Goal: Transaction & Acquisition: Purchase product/service

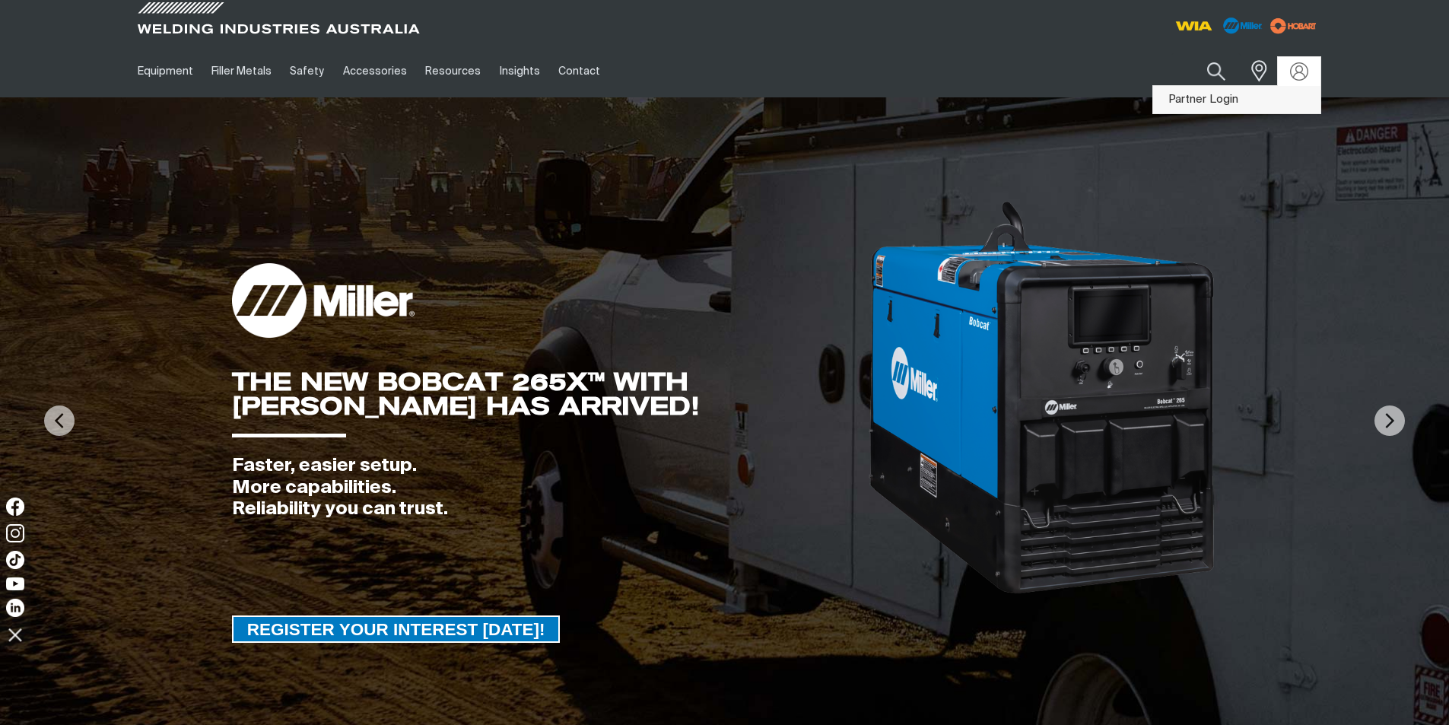
click at [1235, 100] on link "Partner Login" at bounding box center [1236, 100] width 167 height 28
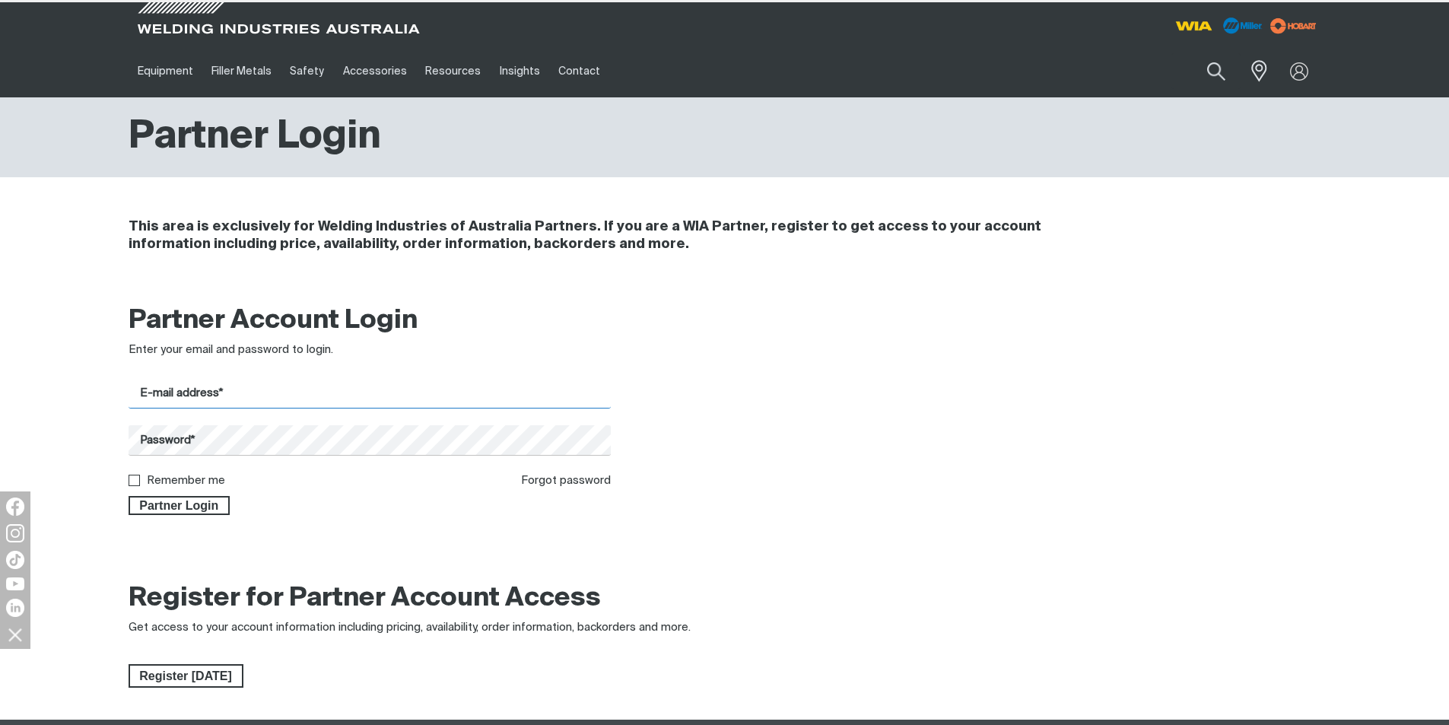
type input "[EMAIL_ADDRESS][DOMAIN_NAME]"
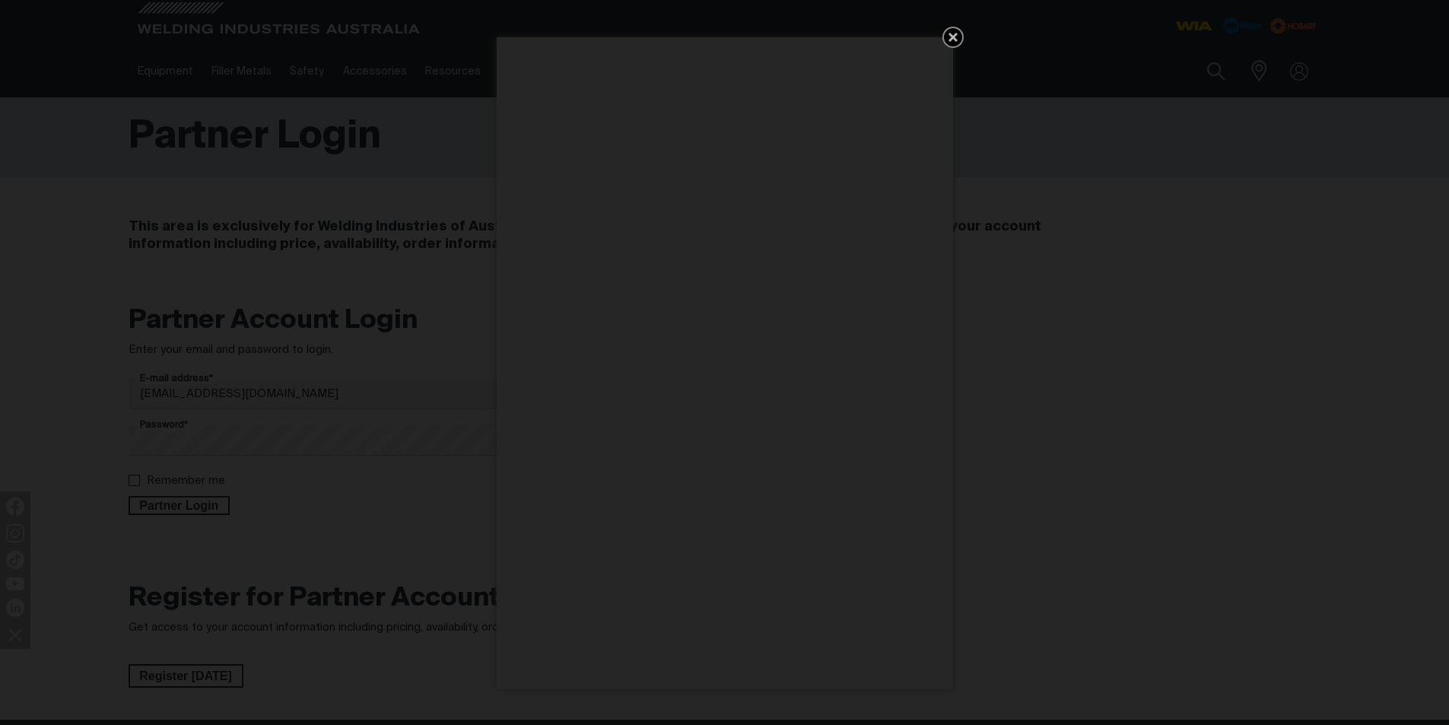
click at [946, 37] on icon "Get 5 WIA Welding Guides Free!" at bounding box center [953, 37] width 18 height 18
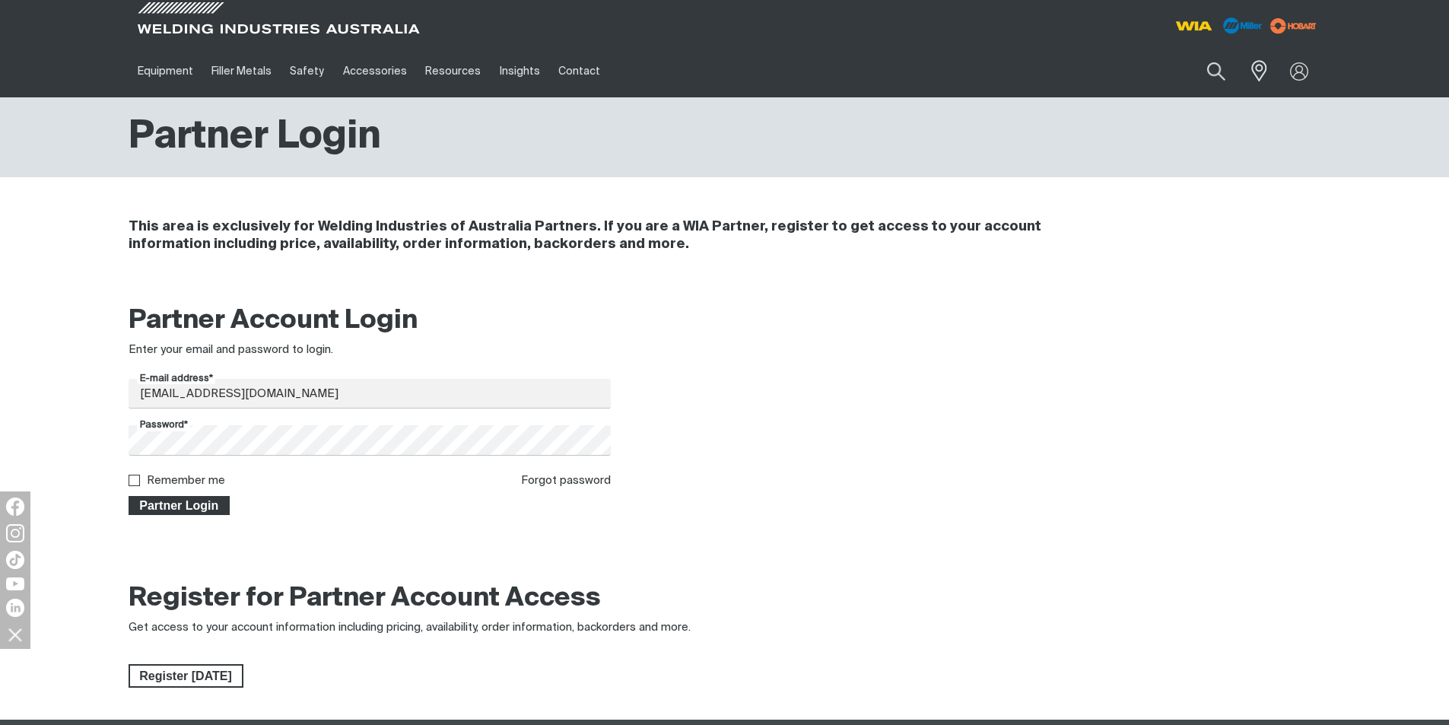
click at [165, 504] on span "Partner Login" at bounding box center [179, 506] width 99 height 20
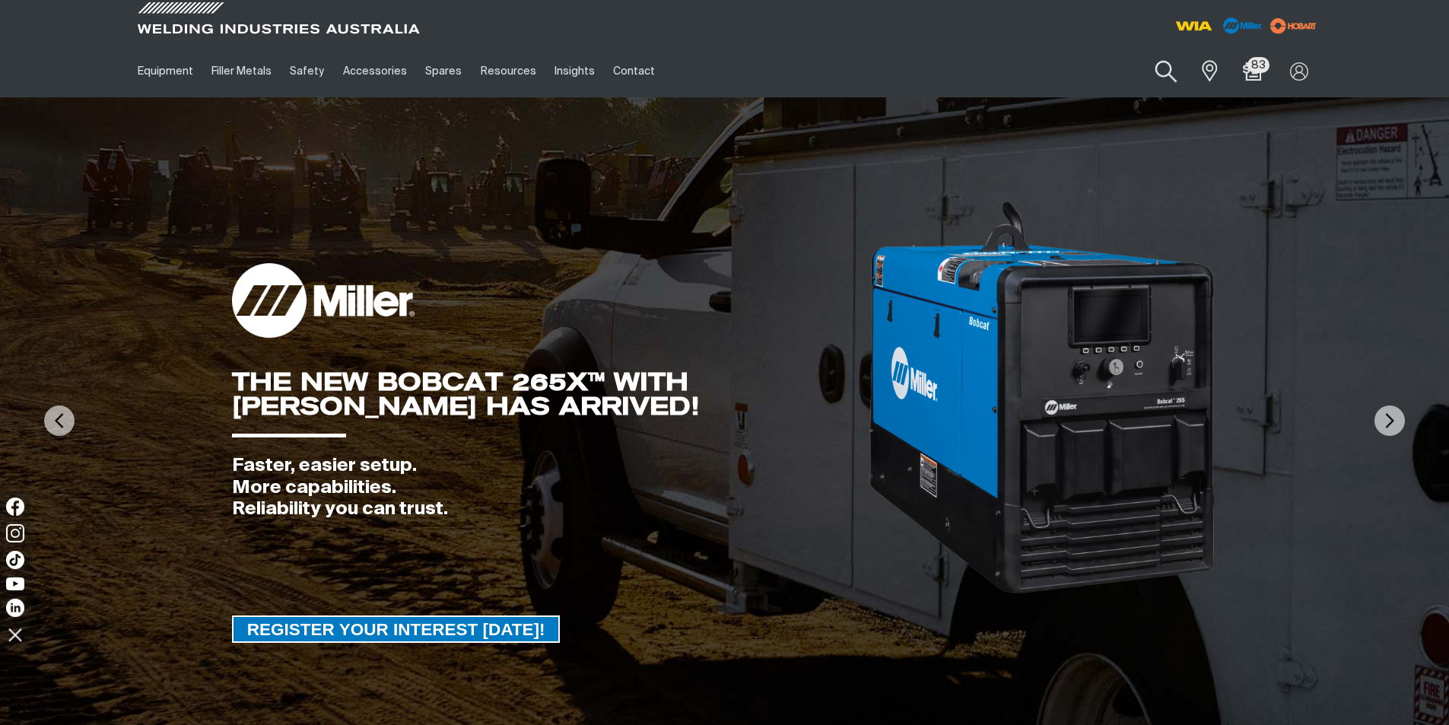
click at [1163, 70] on button "Search products" at bounding box center [1167, 71] width 62 height 43
click at [983, 72] on input "Search" at bounding box center [1074, 71] width 234 height 34
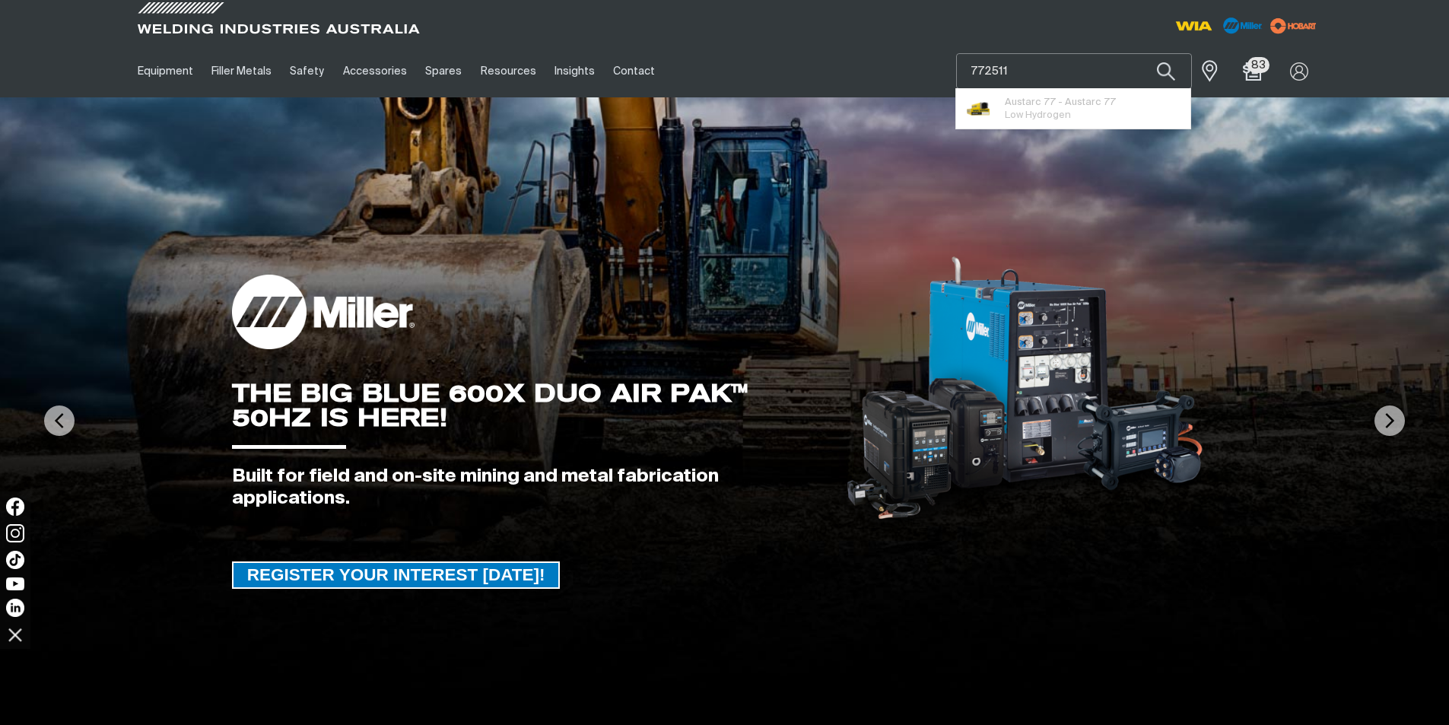
type input "772511"
click at [1140, 53] on button "Search products" at bounding box center [1166, 71] width 52 height 36
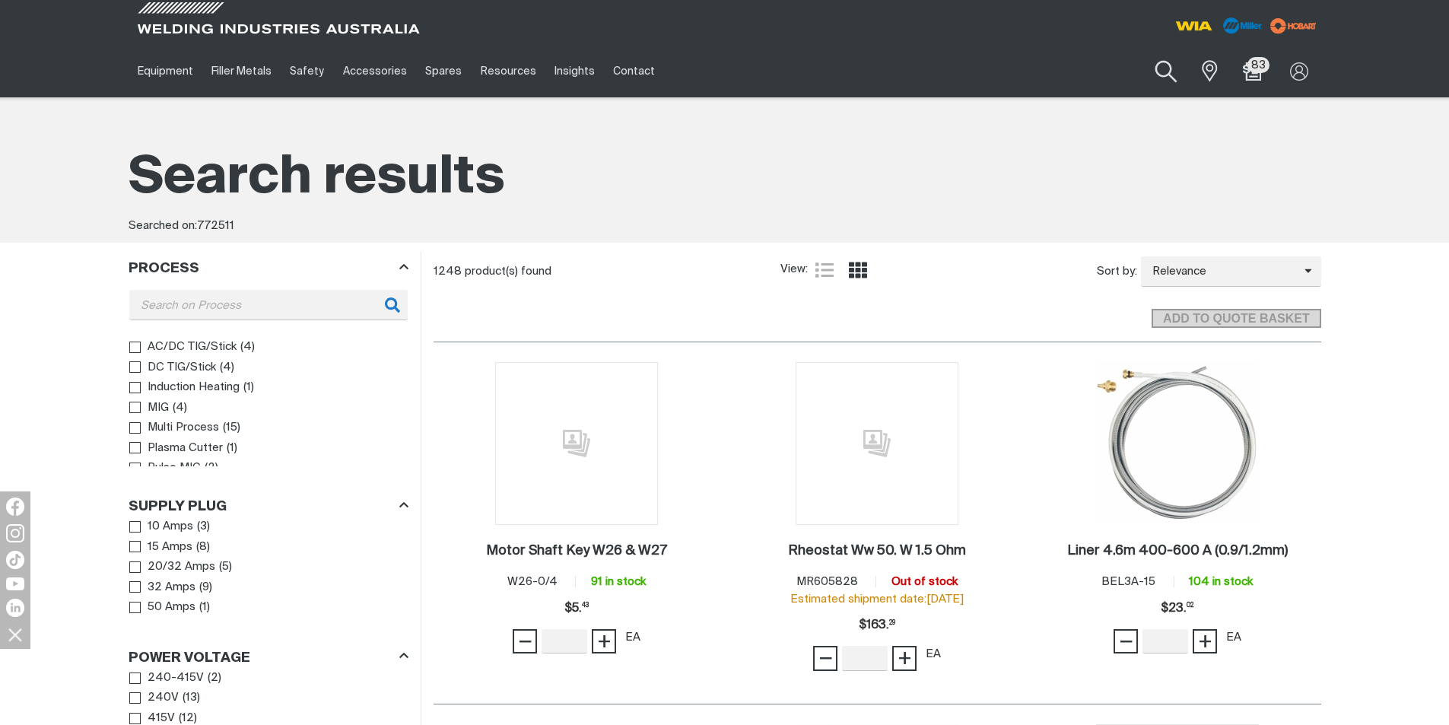
click at [1187, 72] on button "Search products" at bounding box center [1167, 71] width 62 height 43
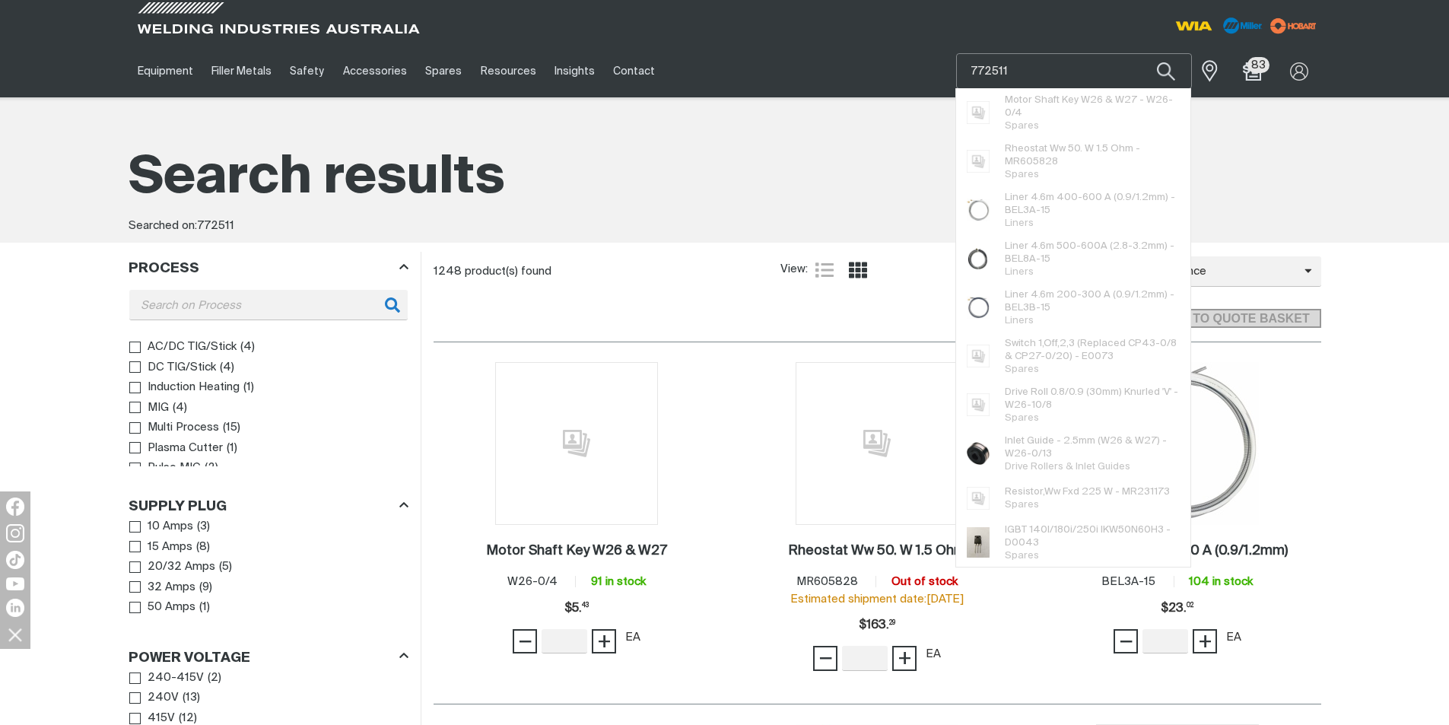
click at [1056, 68] on input "772511" at bounding box center [1074, 71] width 234 height 34
drag, startPoint x: 1022, startPoint y: 75, endPoint x: 856, endPoint y: 65, distance: 166.1
click at [857, 66] on div "Equipment Stick Welders TIG Welders MIG Welders Multi-Process Welders Engine Dr…" at bounding box center [725, 71] width 1193 height 52
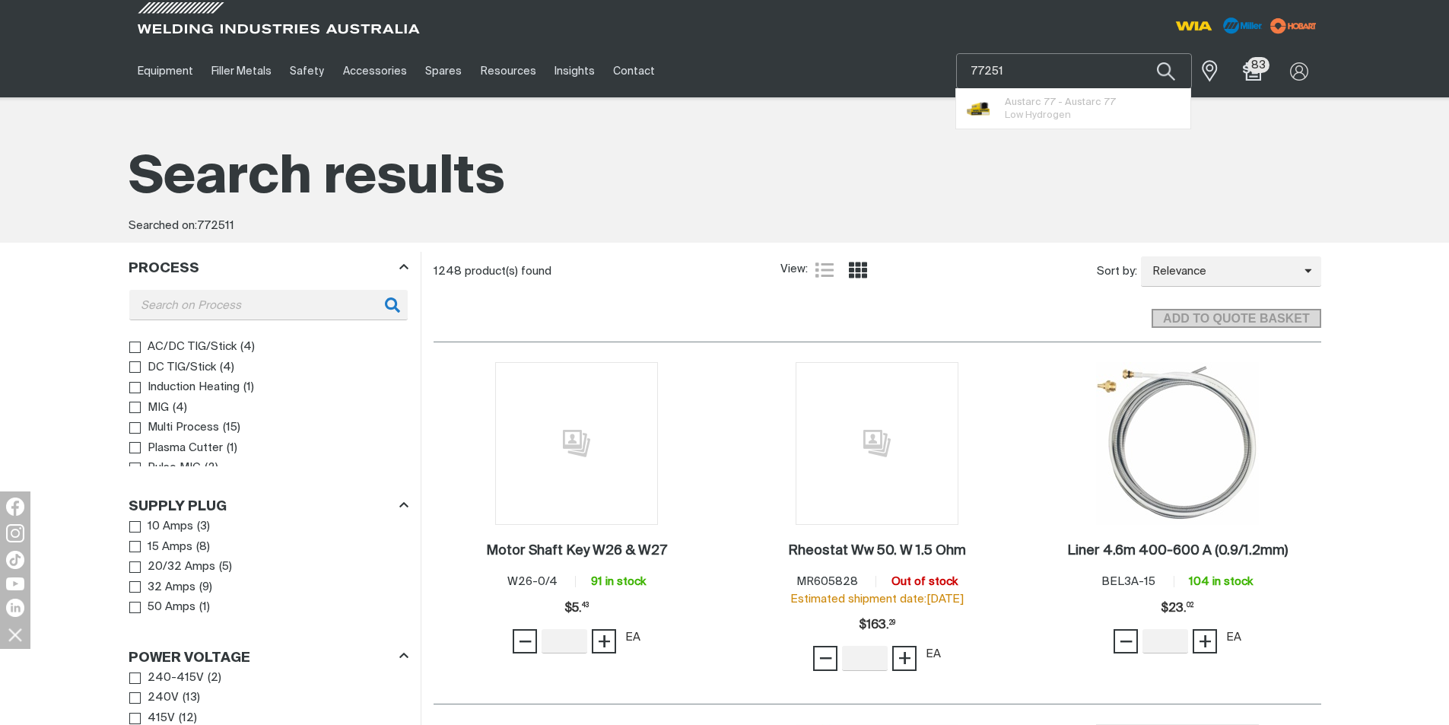
type input "772511"
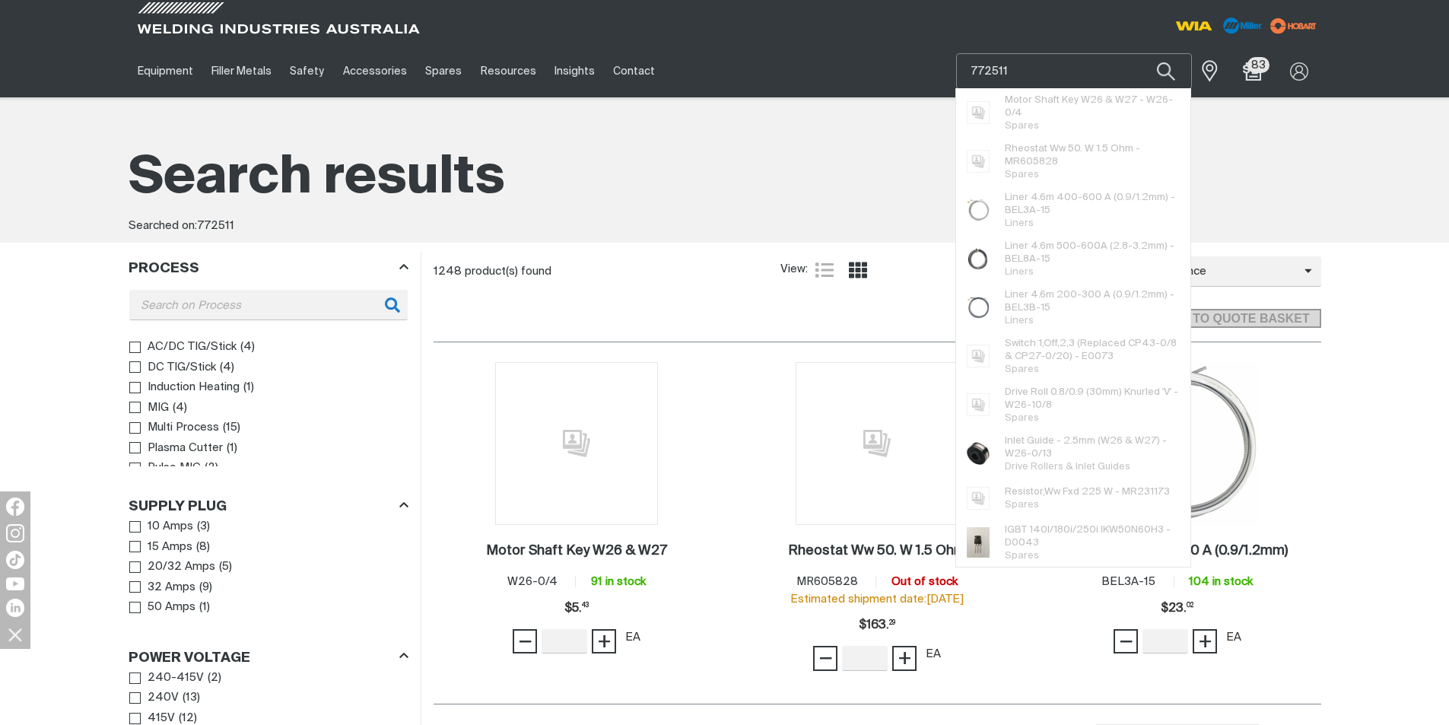
click at [1140, 53] on button "Search products" at bounding box center [1166, 71] width 52 height 36
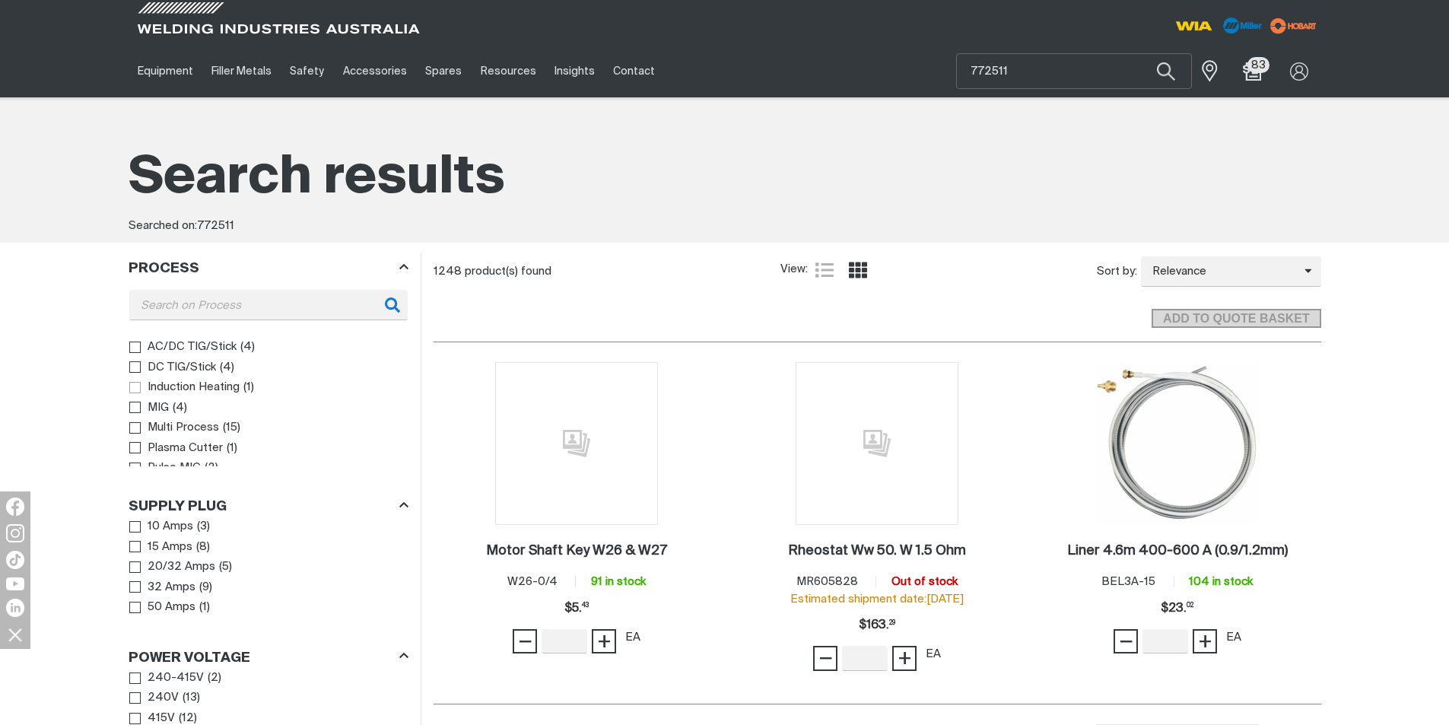
scroll to position [32, 0]
click at [135, 457] on span "Process" at bounding box center [134, 455] width 11 height 11
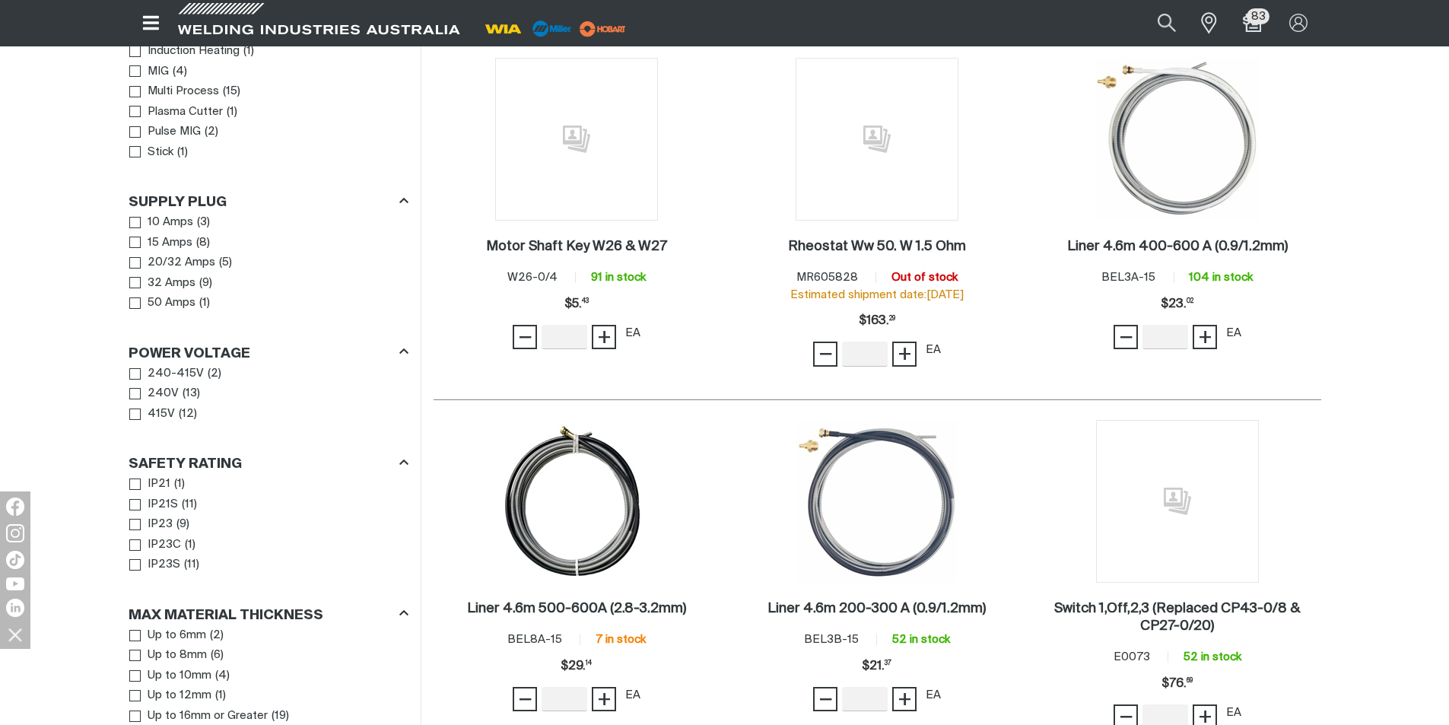
scroll to position [456, 0]
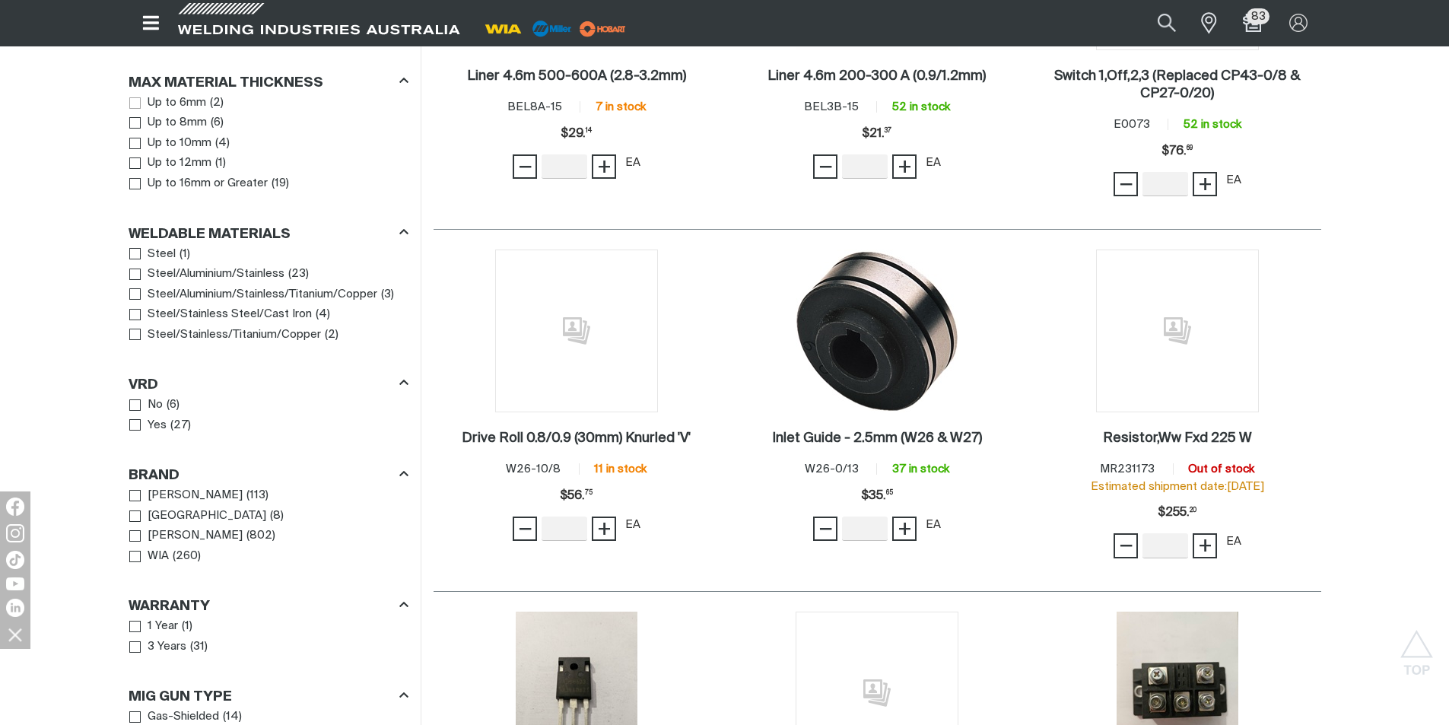
scroll to position [913, 0]
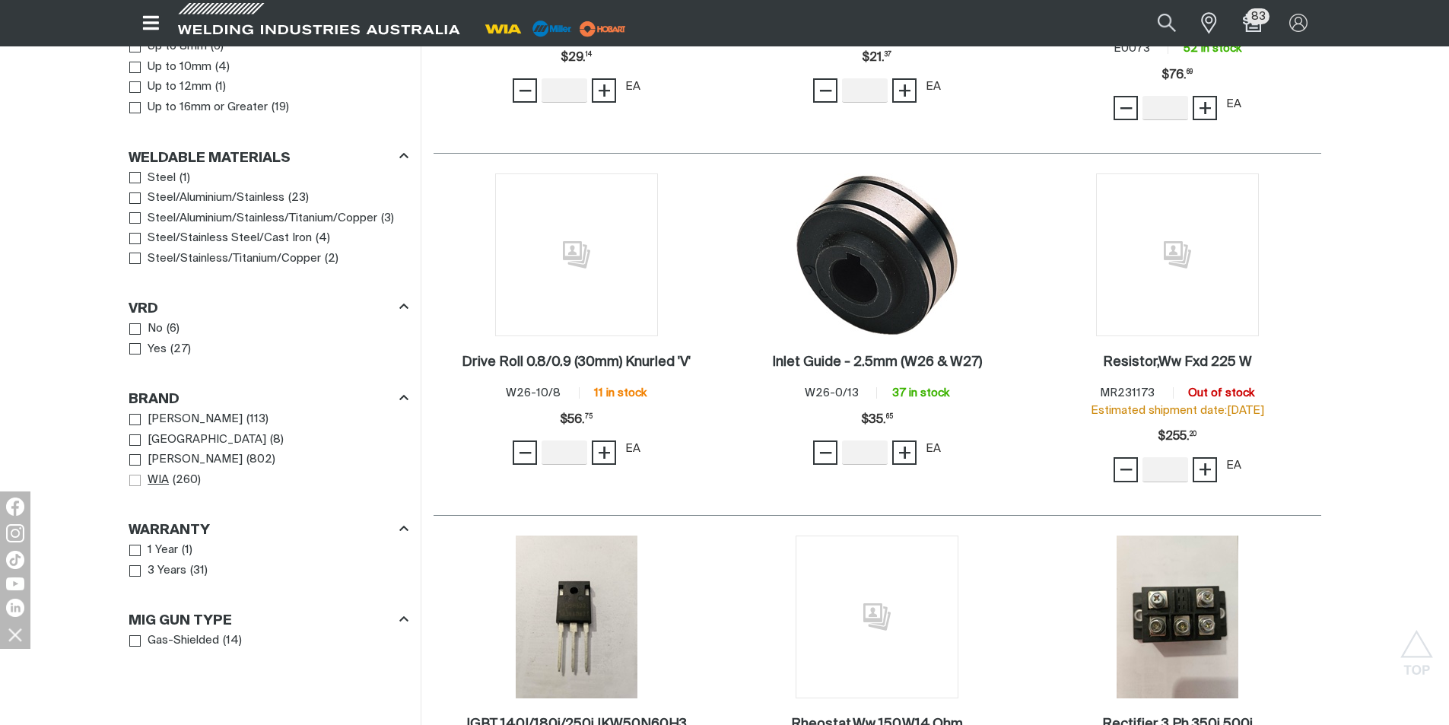
click at [132, 481] on span "Brand" at bounding box center [134, 480] width 11 height 11
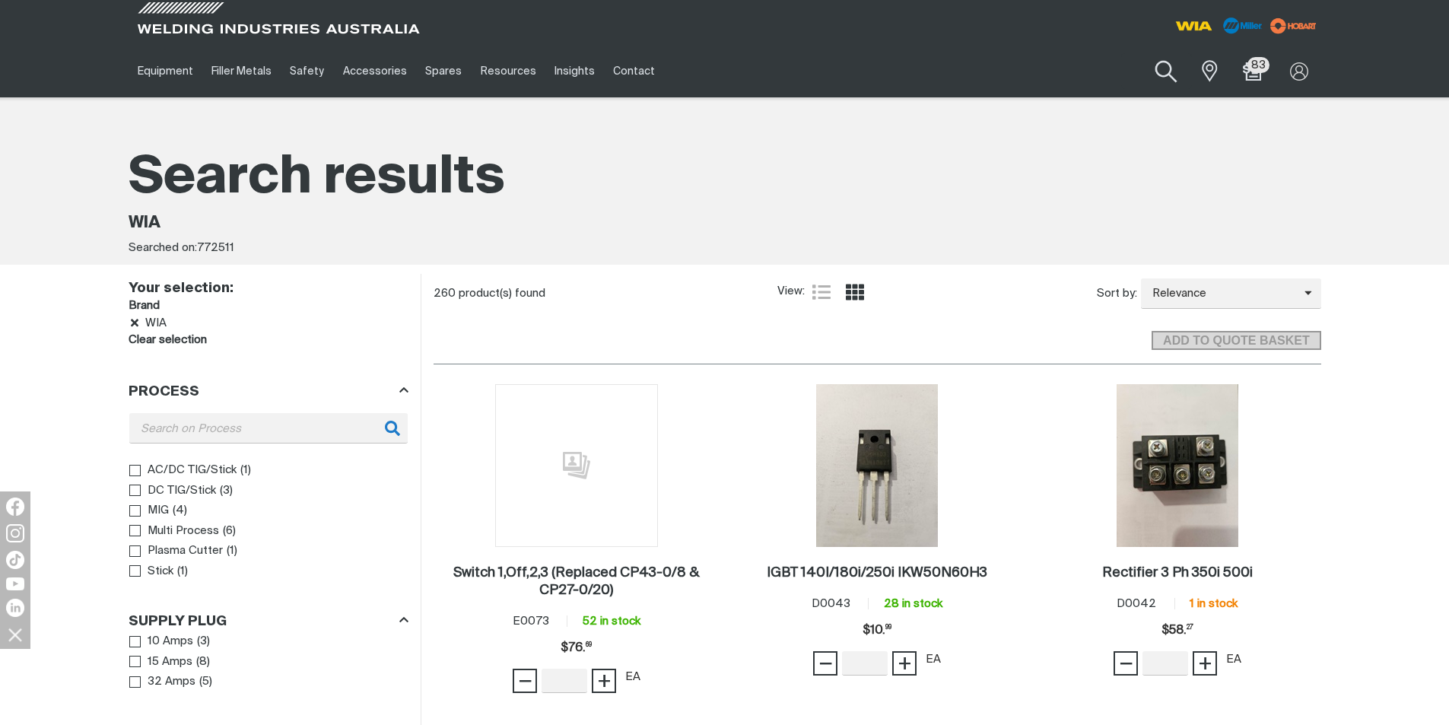
click at [1165, 67] on button "Search products" at bounding box center [1167, 71] width 62 height 43
drag, startPoint x: 1058, startPoint y: 80, endPoint x: 833, endPoint y: 63, distance: 225.8
click at [833, 65] on div "Equipment Stick Welders TIG Welders MIG Welders Multi-Process Welders Engine Dr…" at bounding box center [725, 71] width 1193 height 52
type input "rods 77"
click at [1140, 53] on button "Search products" at bounding box center [1166, 71] width 52 height 36
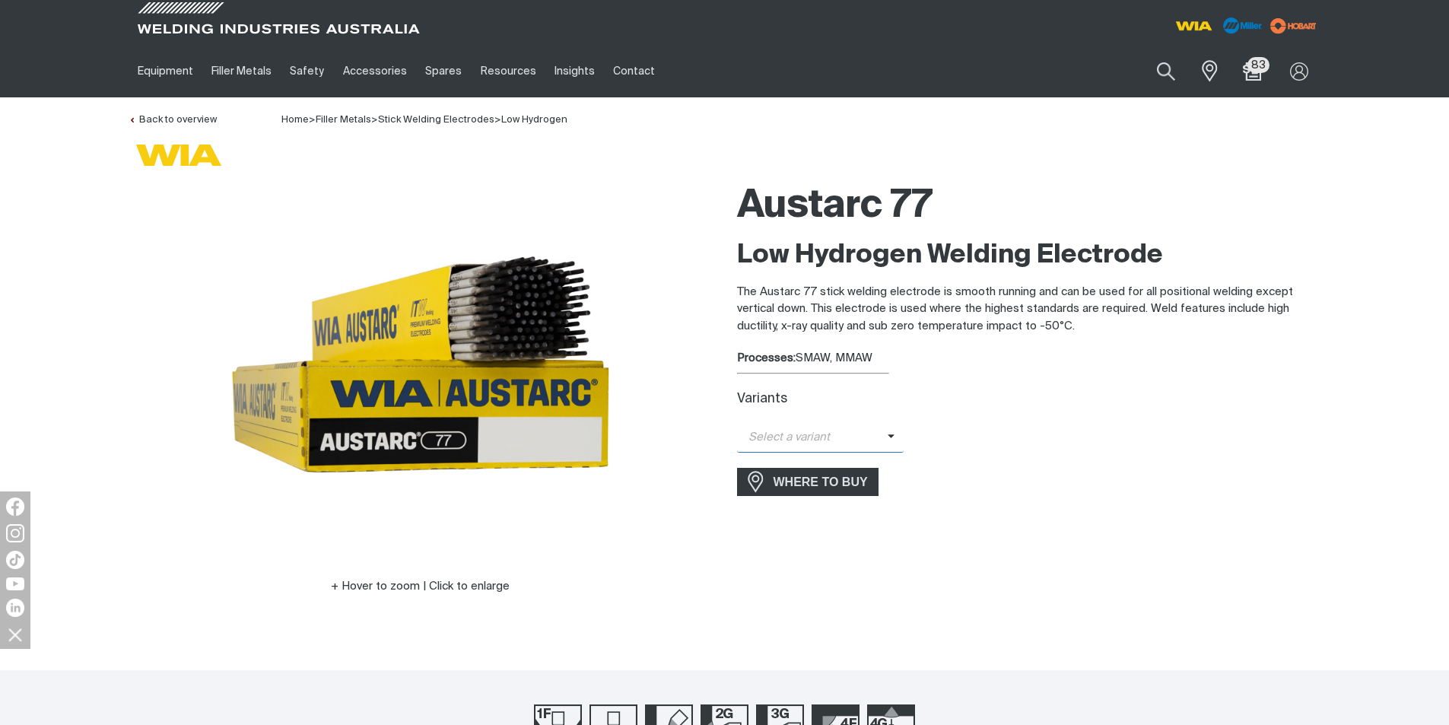
click at [868, 429] on span "Select a variant" at bounding box center [812, 437] width 151 height 17
click at [822, 459] on span "Austarc 77 - 2.5mm" at bounding box center [820, 464] width 167 height 23
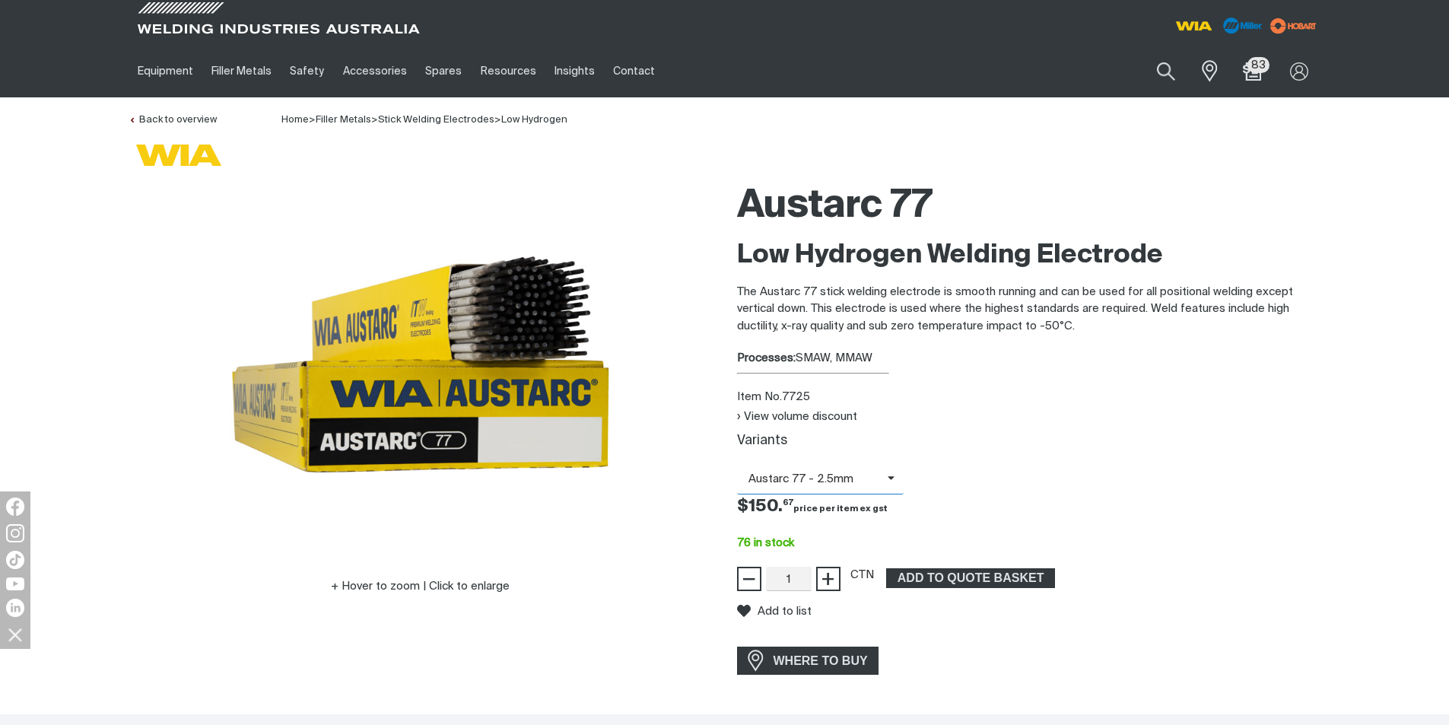
scroll to position [152, 0]
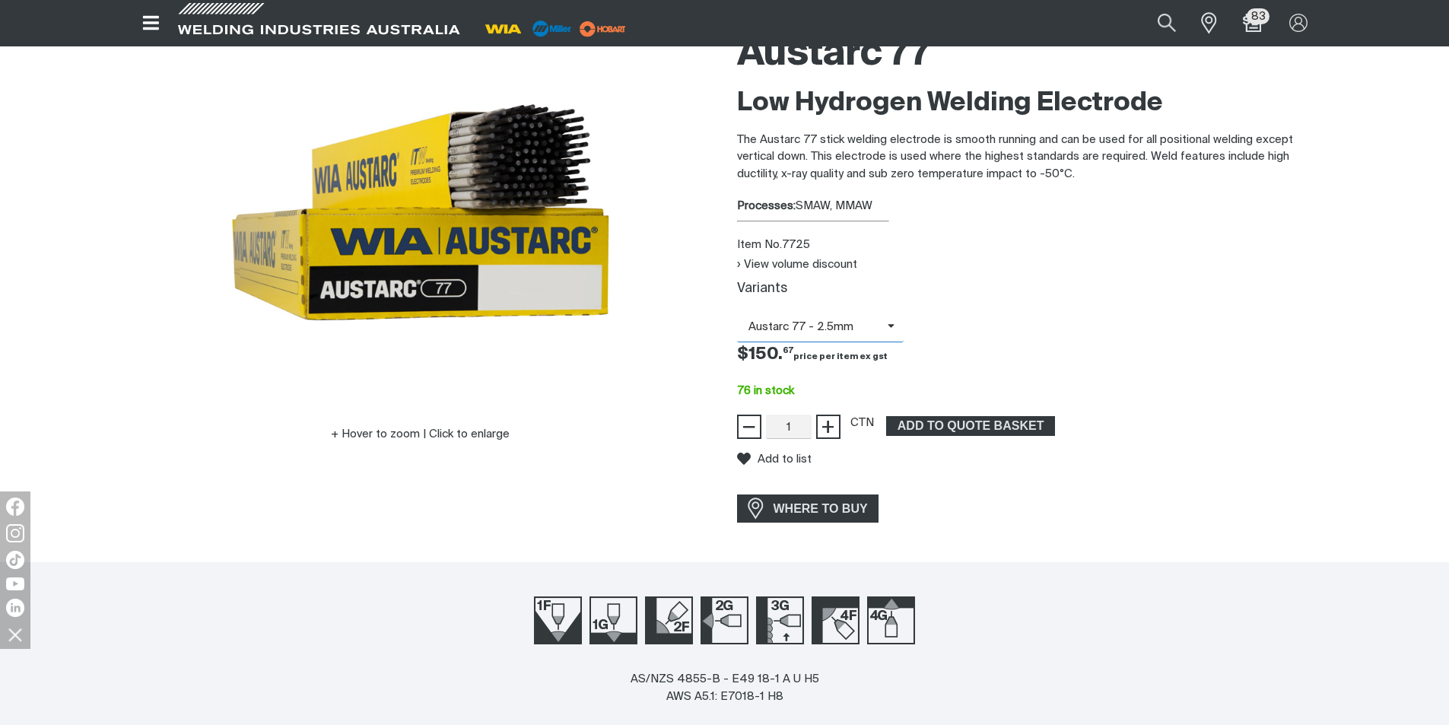
click at [826, 317] on span "Austarc 77 - 2.5mm" at bounding box center [820, 328] width 167 height 30
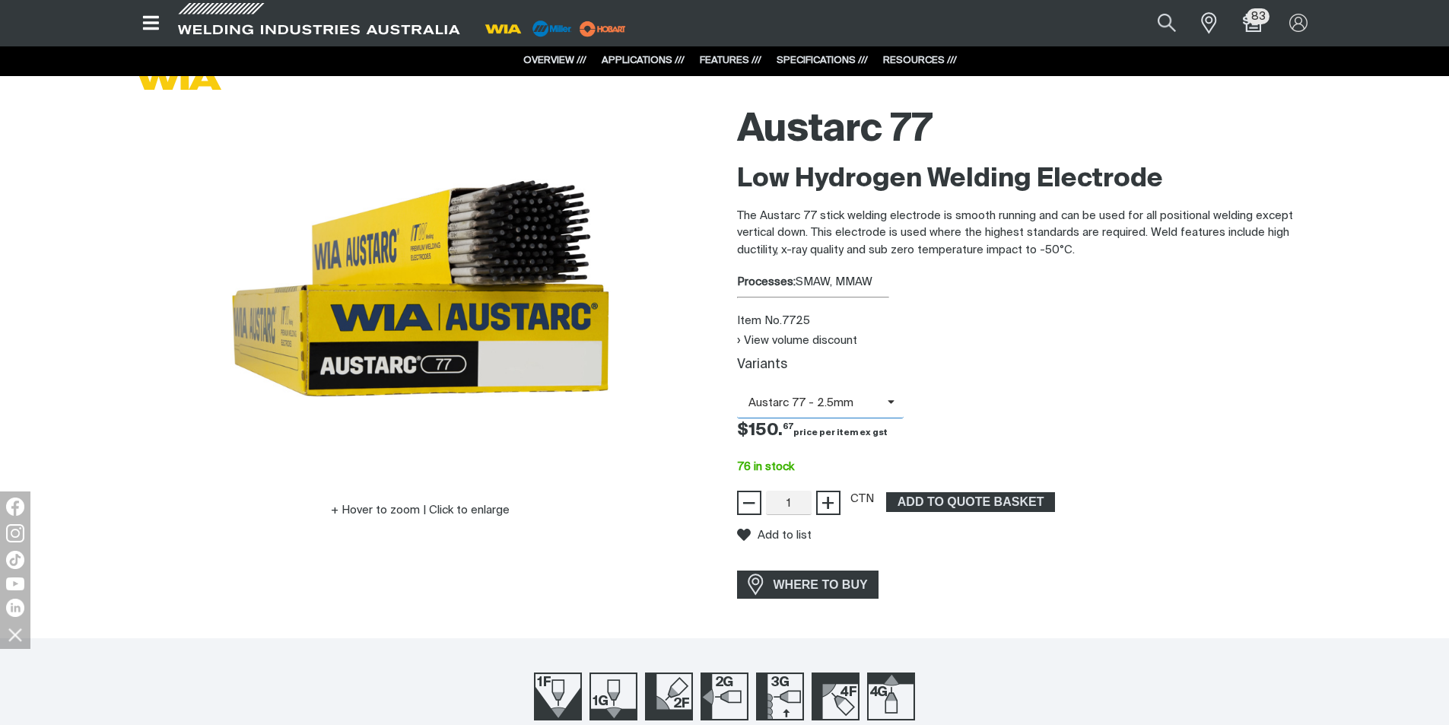
scroll to position [0, 0]
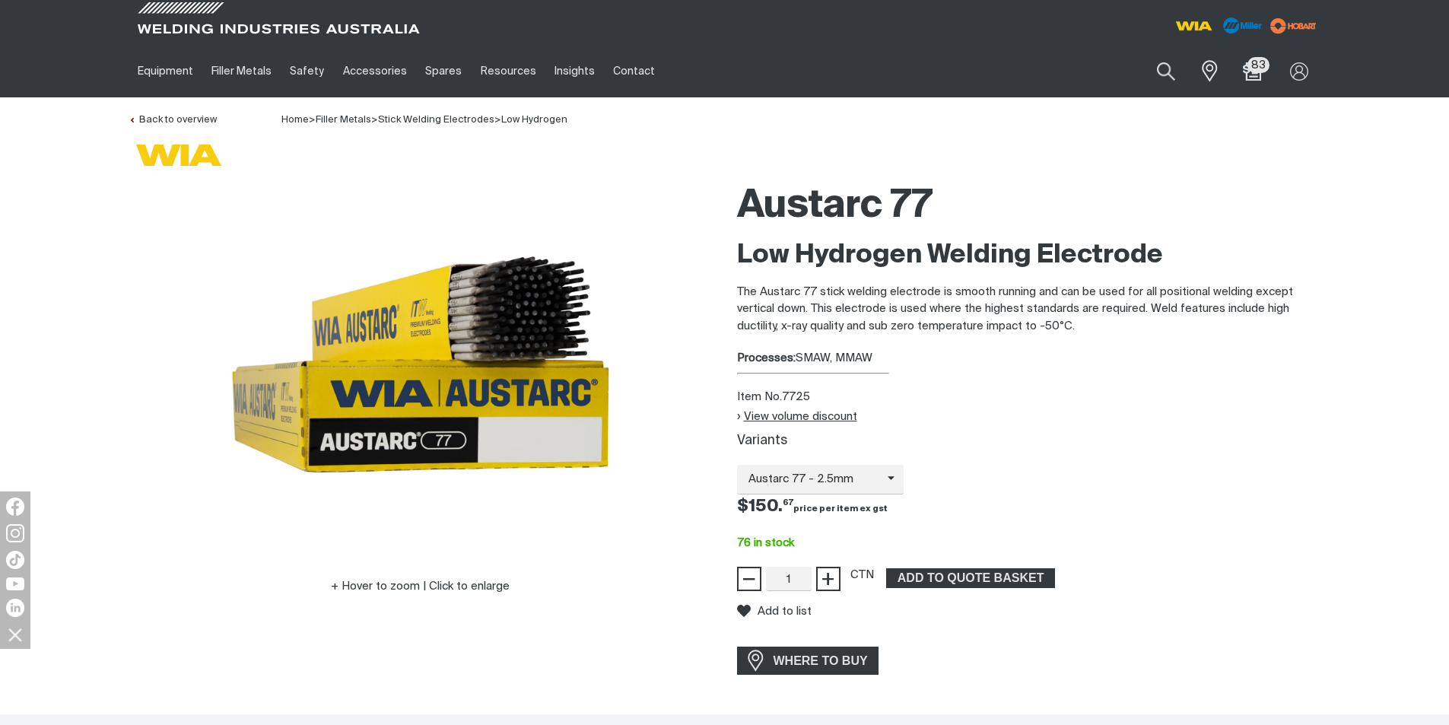
click at [751, 421] on button "View volume discount" at bounding box center [797, 416] width 120 height 13
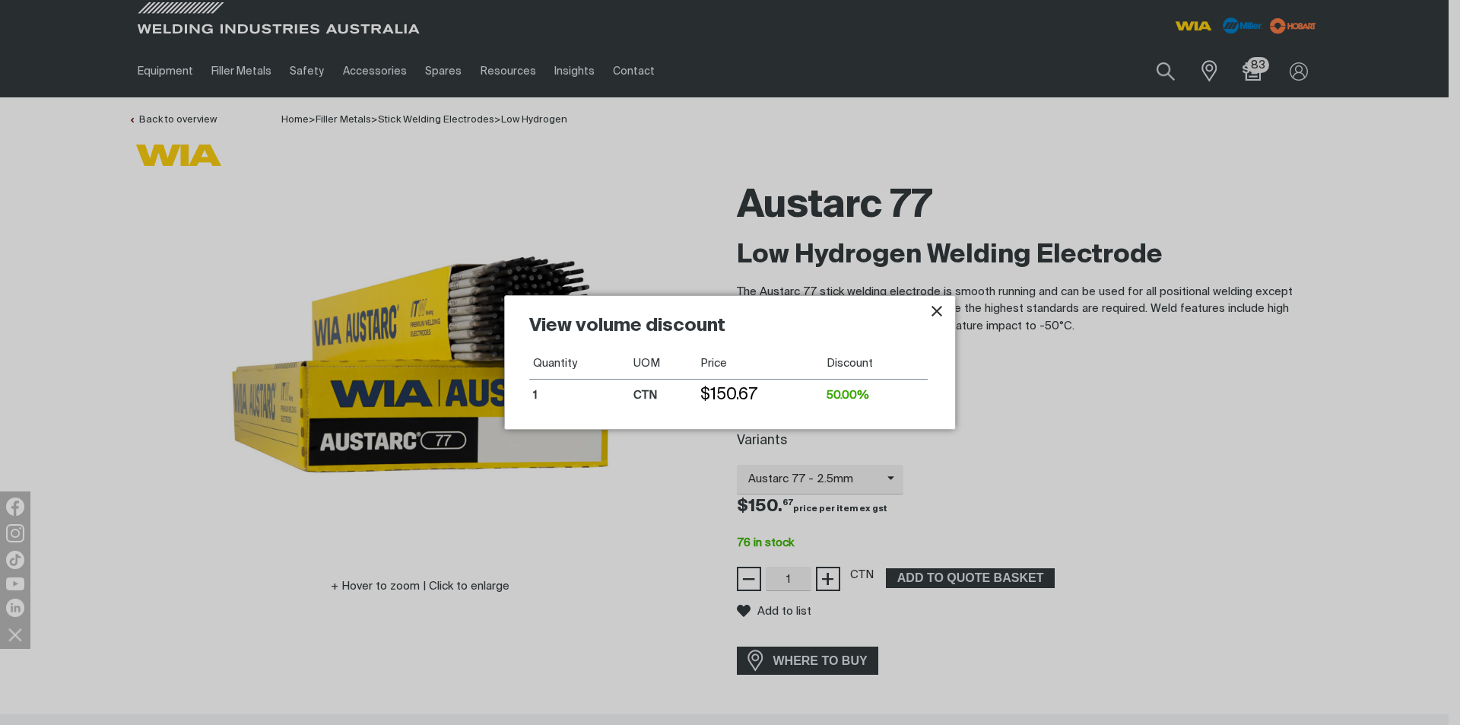
click at [943, 314] on icon "Close pop-up overlay" at bounding box center [937, 311] width 18 height 18
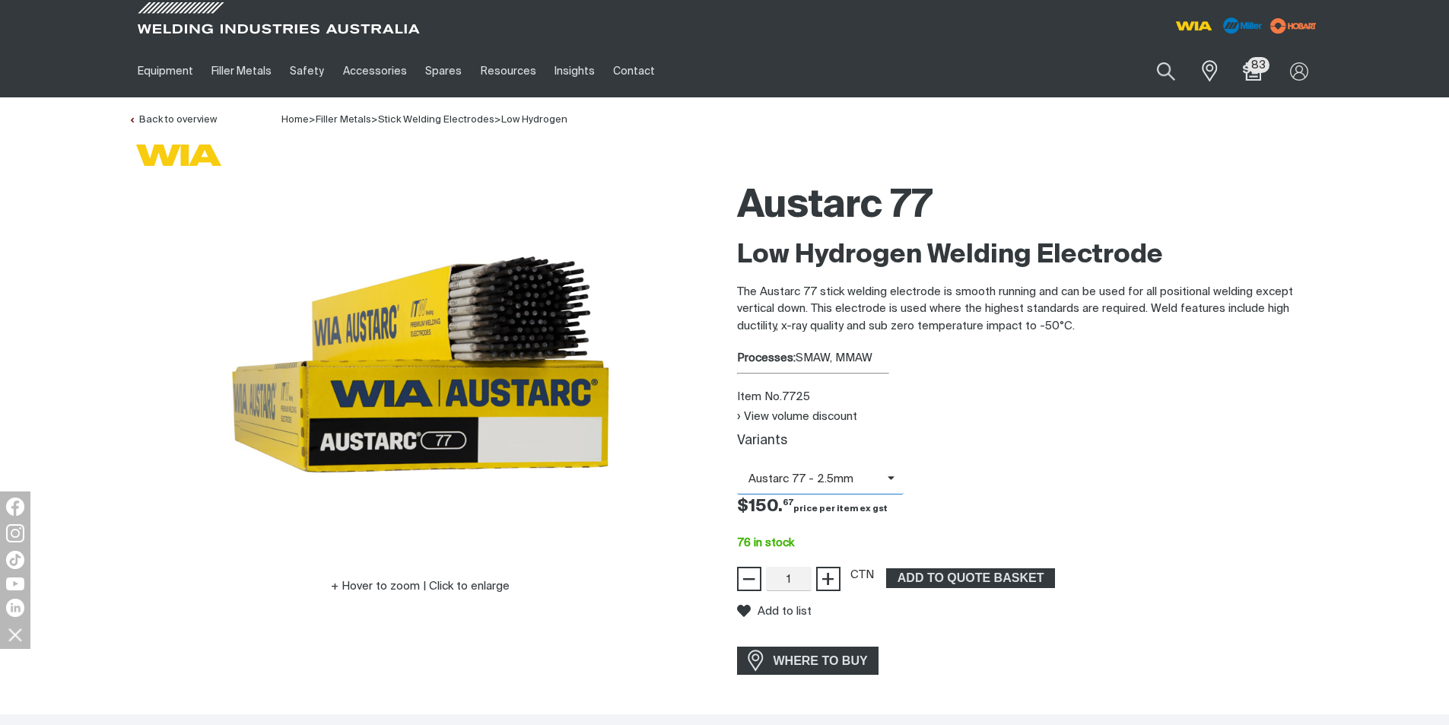
click at [860, 488] on span "Austarc 77 - 2.5mm" at bounding box center [812, 479] width 151 height 17
click at [860, 501] on span "Austarc 77 - 2.5mm" at bounding box center [820, 505] width 167 height 23
